Goal: Task Accomplishment & Management: Complete application form

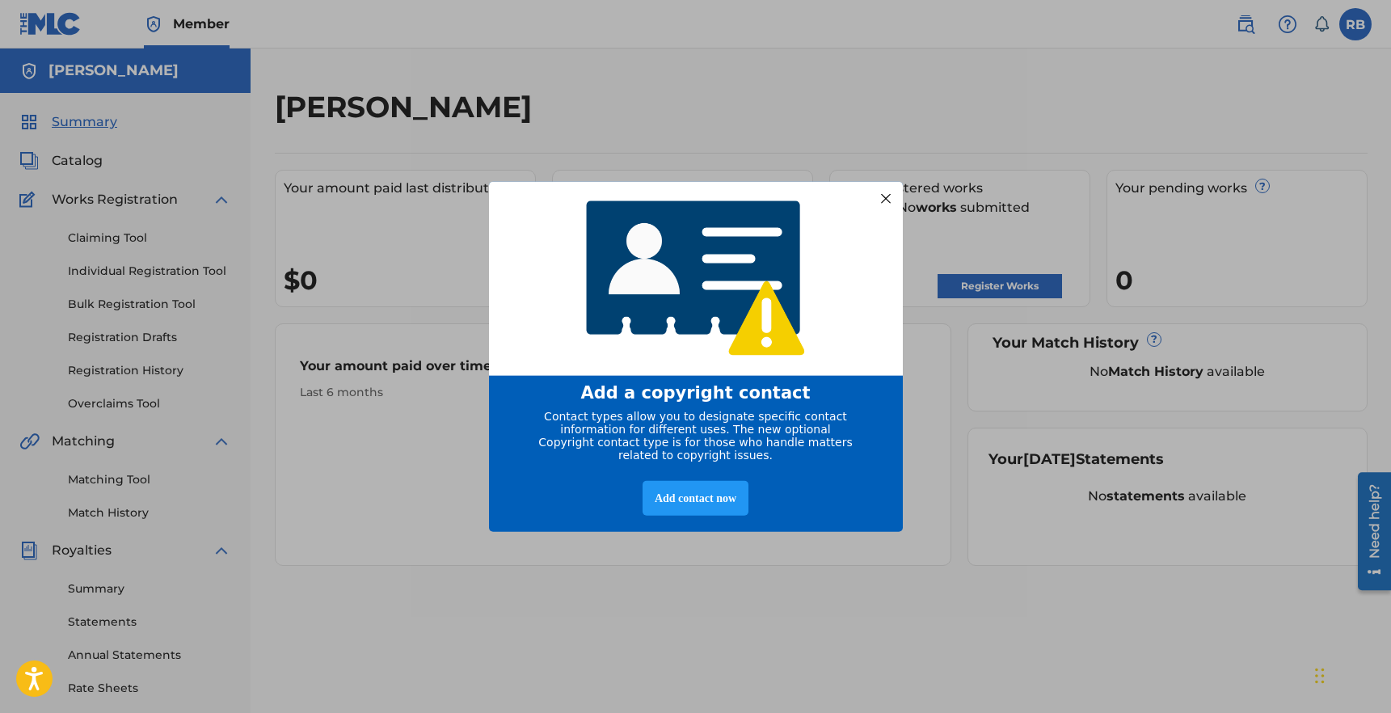
click at [888, 190] on div at bounding box center [884, 197] width 21 height 21
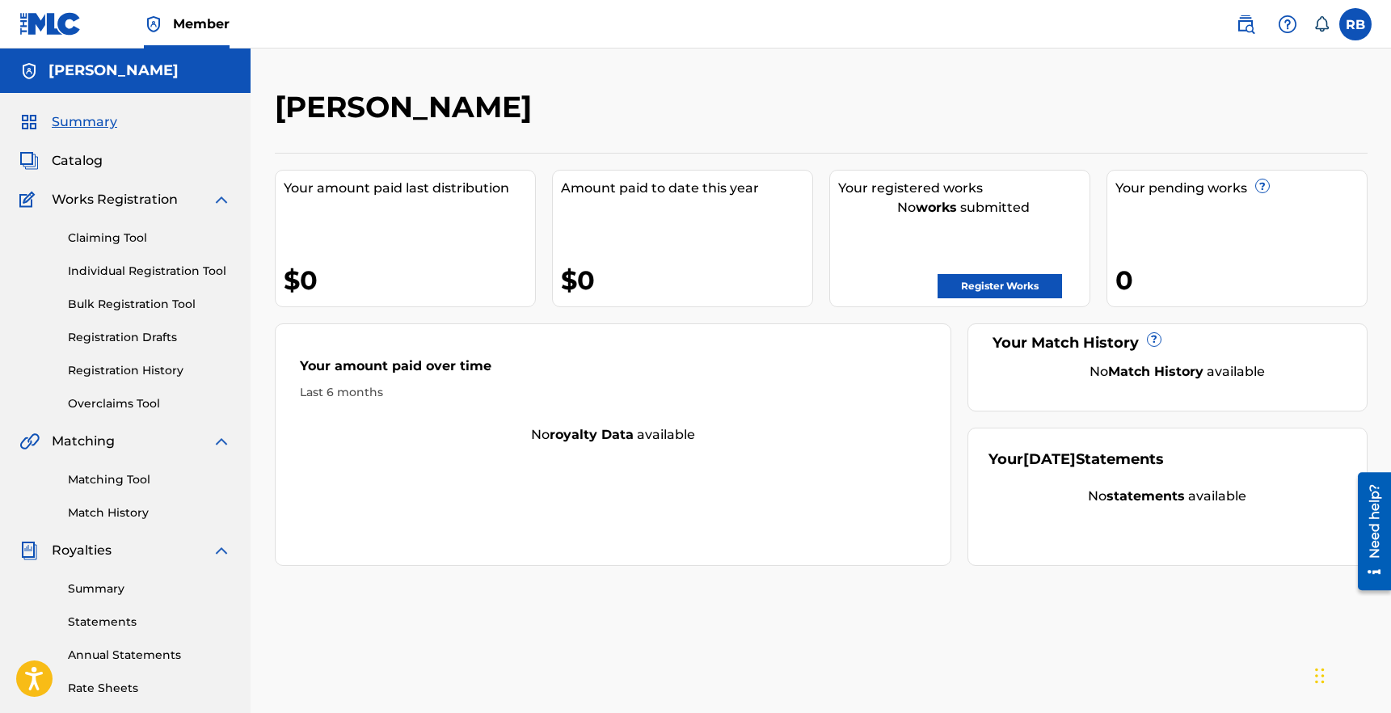
click at [978, 288] on link "Register Works" at bounding box center [999, 286] width 124 height 24
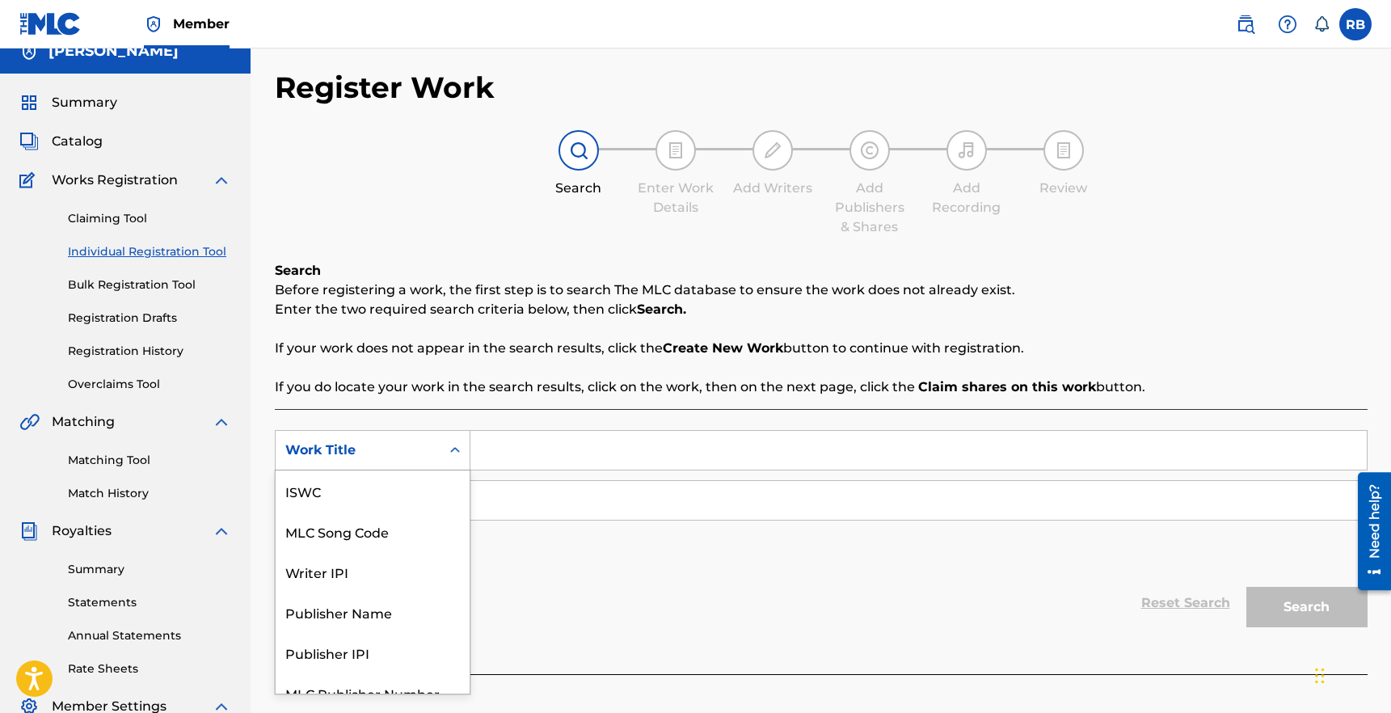
scroll to position [40, 0]
click at [406, 469] on div "Work Title selected, 7 of 7. 7 results available. Use Up and Down to choose opt…" at bounding box center [373, 450] width 196 height 40
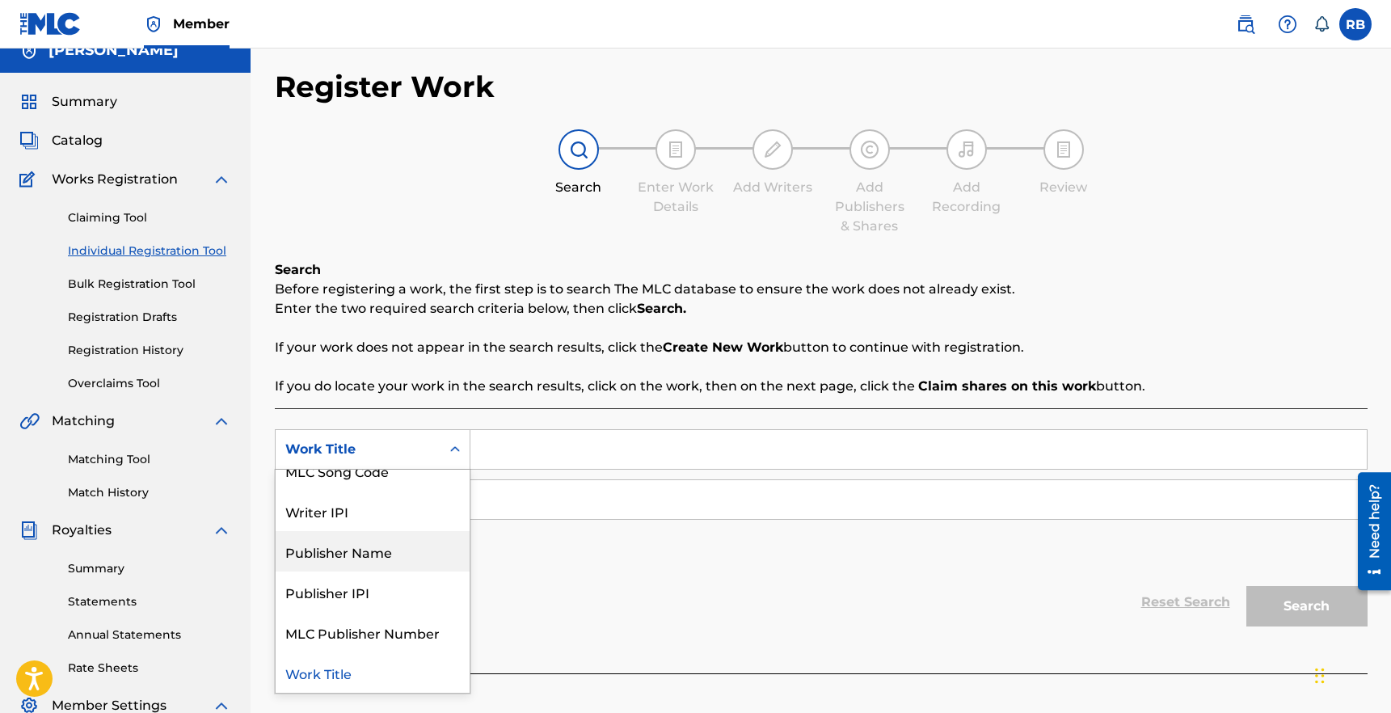
scroll to position [0, 0]
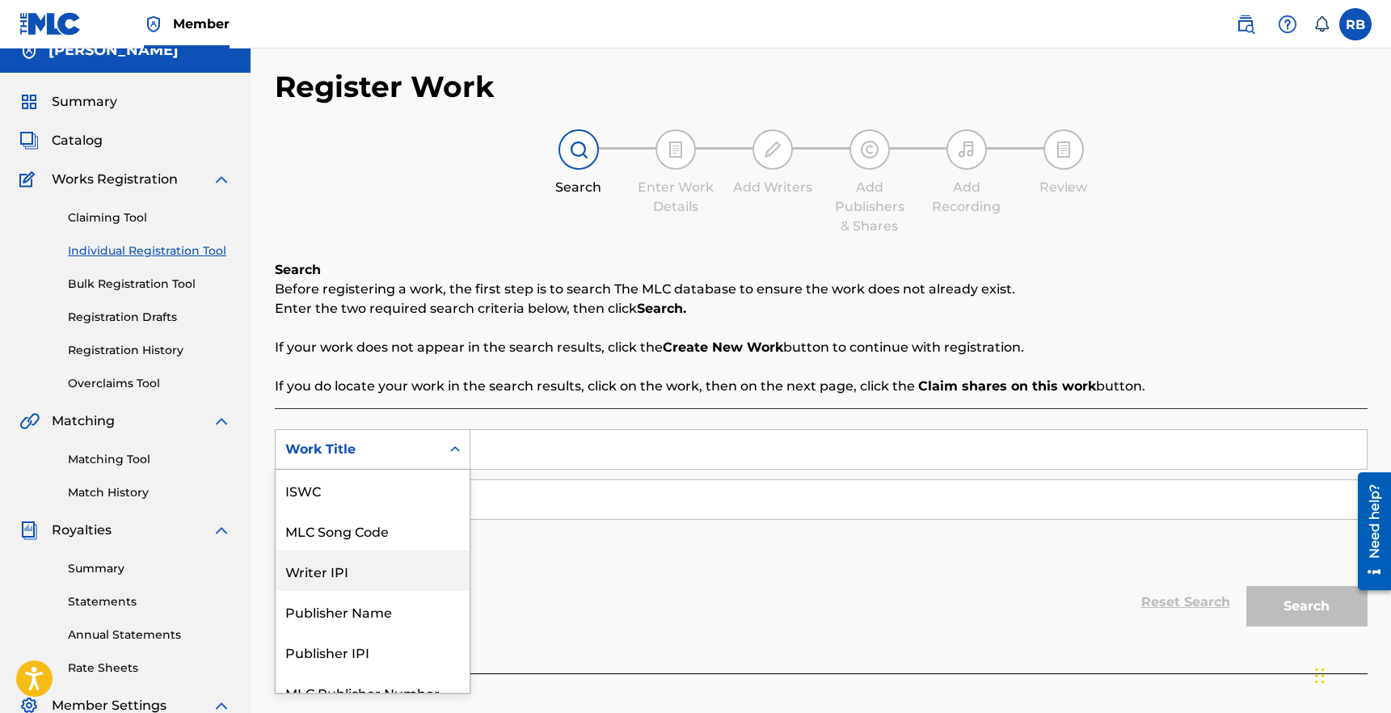
click at [654, 556] on div "SearchWithCriteria9b6f68b6-3456-4ee4-88fe-c21fb6b15831 Writer IPI, 3 of 7. 7 re…" at bounding box center [821, 499] width 1092 height 141
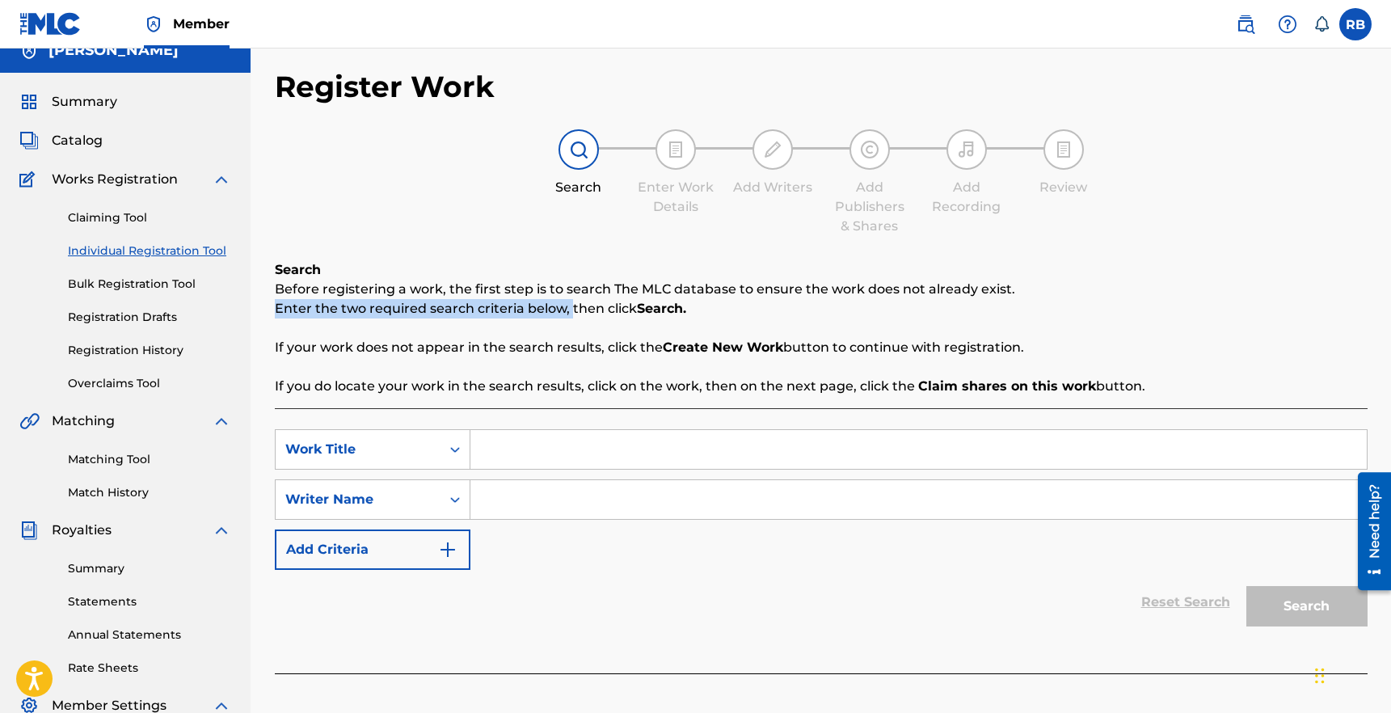
drag, startPoint x: 570, startPoint y: 305, endPoint x: 509, endPoint y: 328, distance: 65.4
click at [509, 328] on div "Search Before registering a work, the first step is to search The MLC database …" at bounding box center [821, 328] width 1092 height 136
